Goal: Task Accomplishment & Management: Complete application form

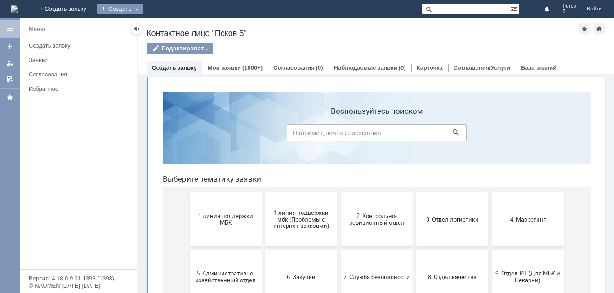
click at [143, 4] on div "Создать" at bounding box center [120, 9] width 46 height 11
click at [167, 27] on link "Заявка" at bounding box center [133, 27] width 68 height 11
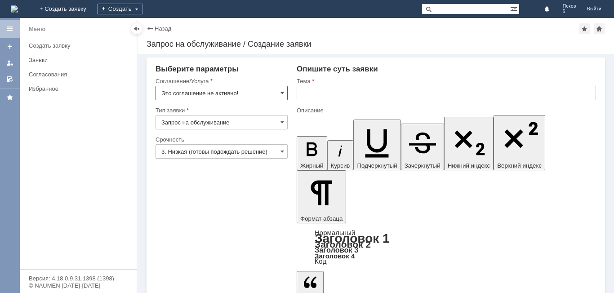
click at [284, 90] on input "Это соглашение не активно!" at bounding box center [221, 93] width 132 height 14
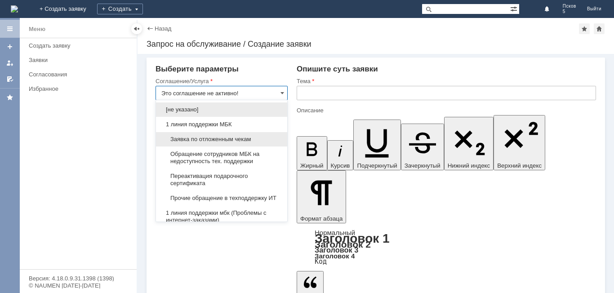
click at [211, 140] on span "Заявка по отложенным чекам" at bounding box center [221, 139] width 120 height 7
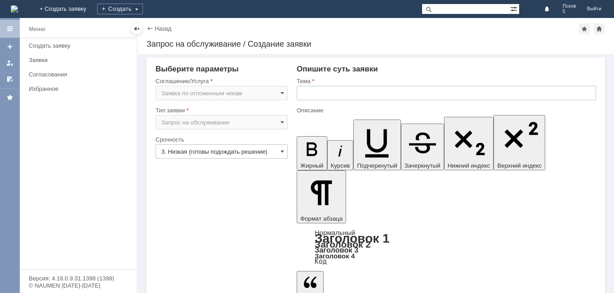
type input "Заявка по отложенным чекам"
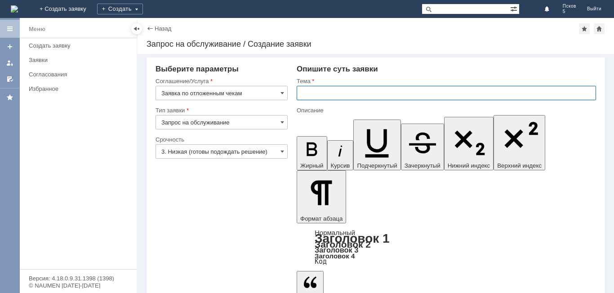
click at [326, 93] on input "text" at bounding box center [446, 93] width 299 height 14
type input "Удалить чек"
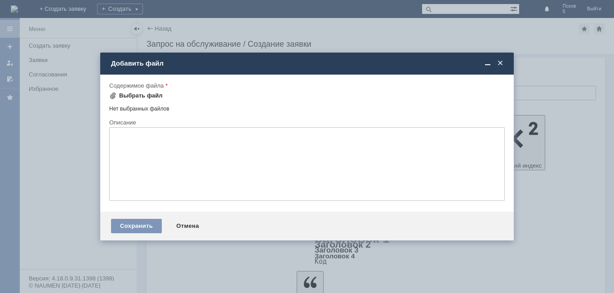
click at [135, 93] on div "Выбрать файл" at bounding box center [141, 95] width 44 height 7
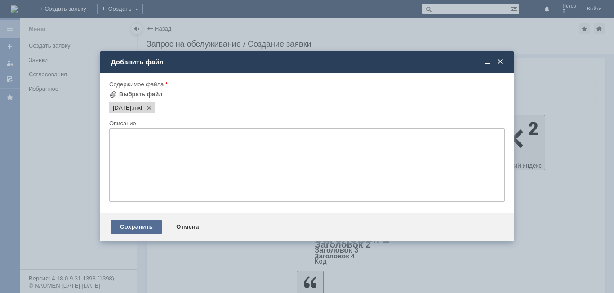
click at [130, 224] on div "Сохранить" at bounding box center [136, 227] width 51 height 14
